Goal: Entertainment & Leisure: Consume media (video, audio)

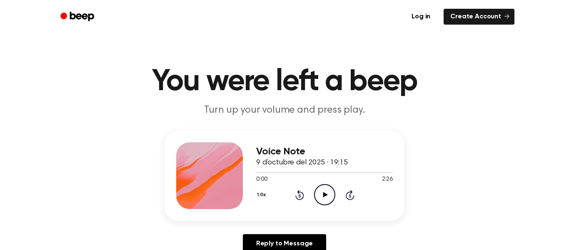
click at [329, 188] on icon "Play Audio" at bounding box center [324, 194] width 21 height 21
click at [297, 198] on icon at bounding box center [300, 195] width 9 height 10
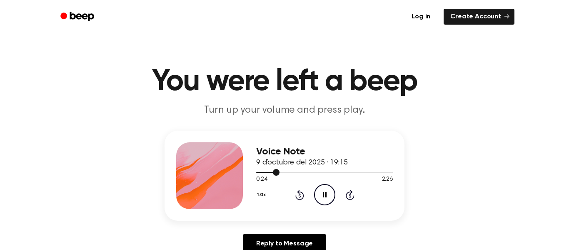
click at [368, 174] on div at bounding box center [324, 171] width 137 height 7
click at [378, 174] on div at bounding box center [324, 171] width 137 height 7
click at [384, 173] on div at bounding box center [324, 172] width 137 height 1
click at [390, 174] on div at bounding box center [324, 171] width 137 height 7
click at [330, 193] on icon "Play Audio" at bounding box center [324, 194] width 21 height 21
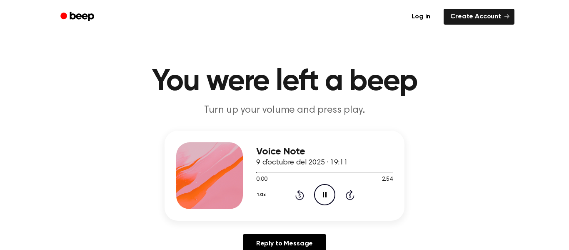
click at [346, 196] on icon at bounding box center [350, 195] width 9 height 10
